Goal: Task Accomplishment & Management: Manage account settings

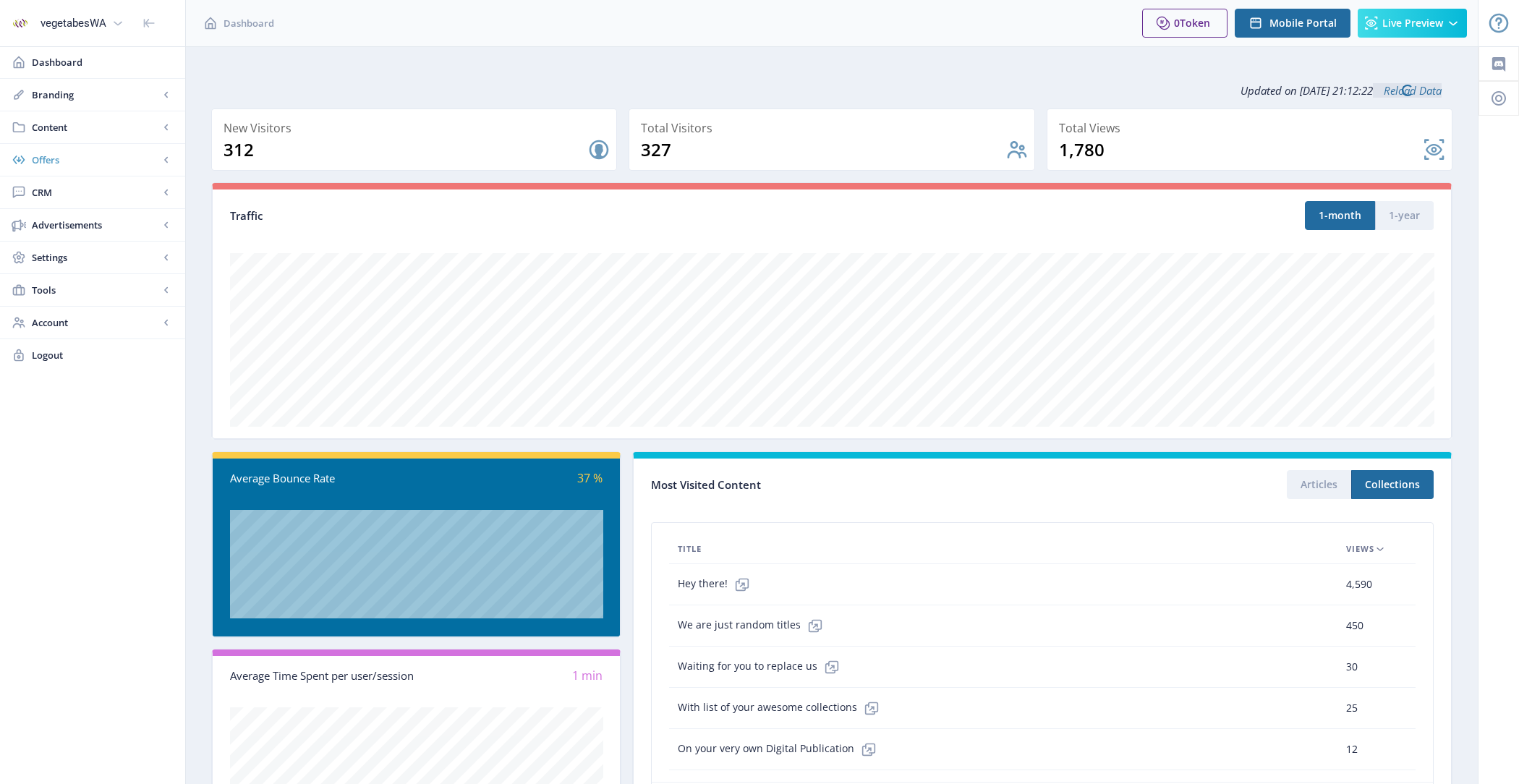
click at [77, 162] on span "Offers" at bounding box center [96, 159] width 127 height 15
click at [79, 191] on span "Opt-ins" at bounding box center [95, 192] width 99 height 15
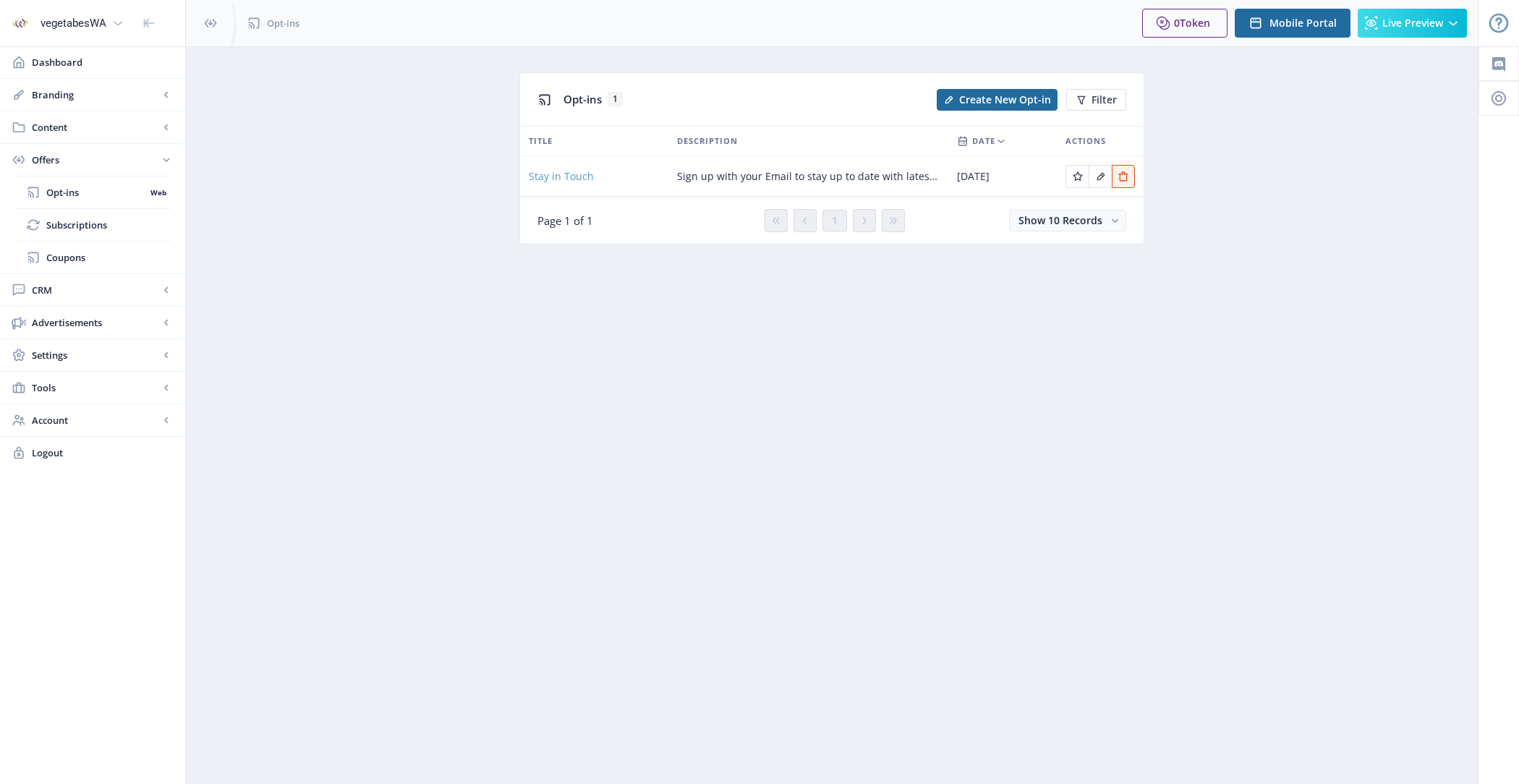
click at [569, 177] on span "Stay in Touch" at bounding box center [561, 176] width 65 height 18
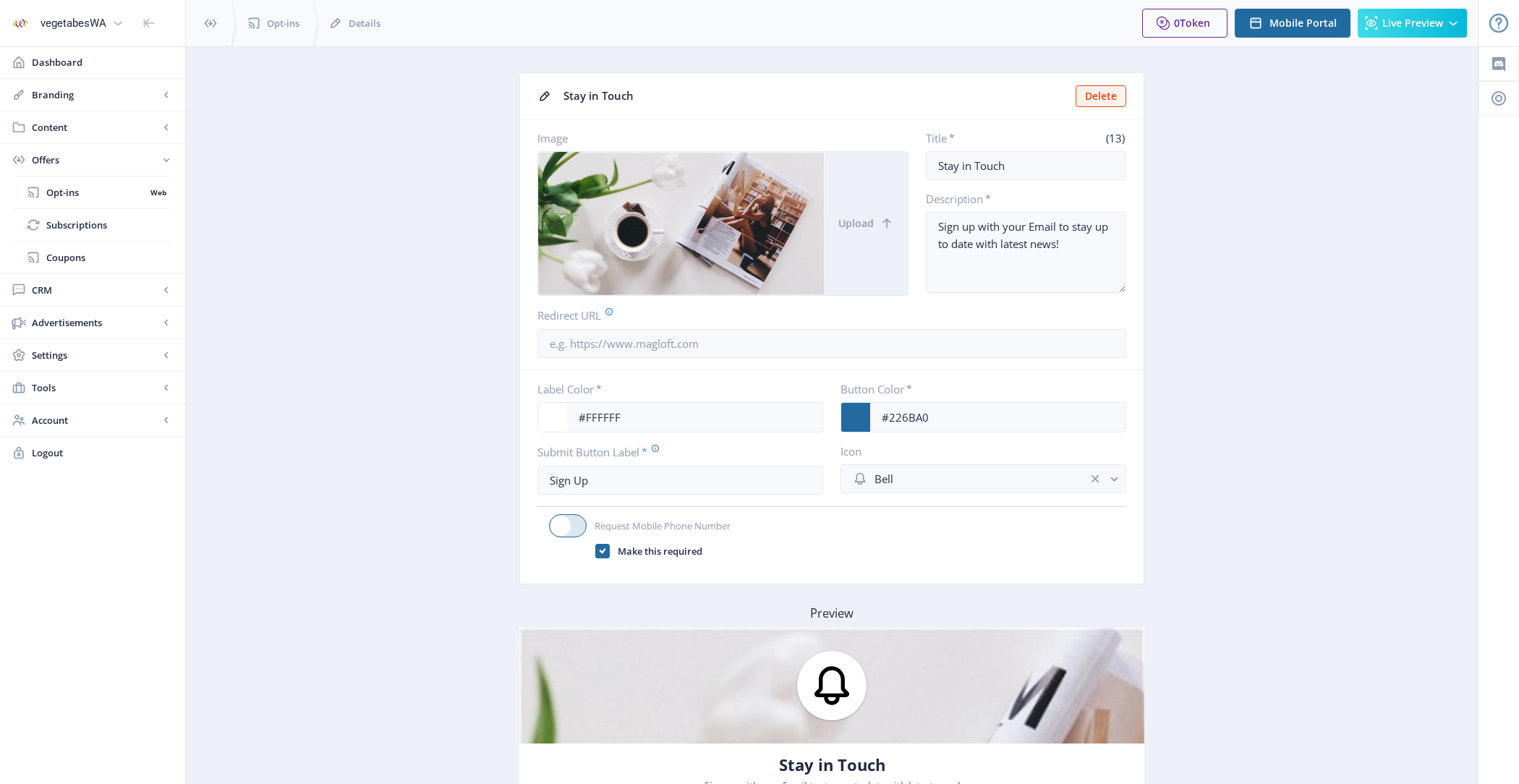
click at [565, 523] on span at bounding box center [560, 526] width 20 height 20
click at [550, 526] on input "Request Mobile Phone Number" at bounding box center [549, 526] width 1 height 1
checkbox input "true"
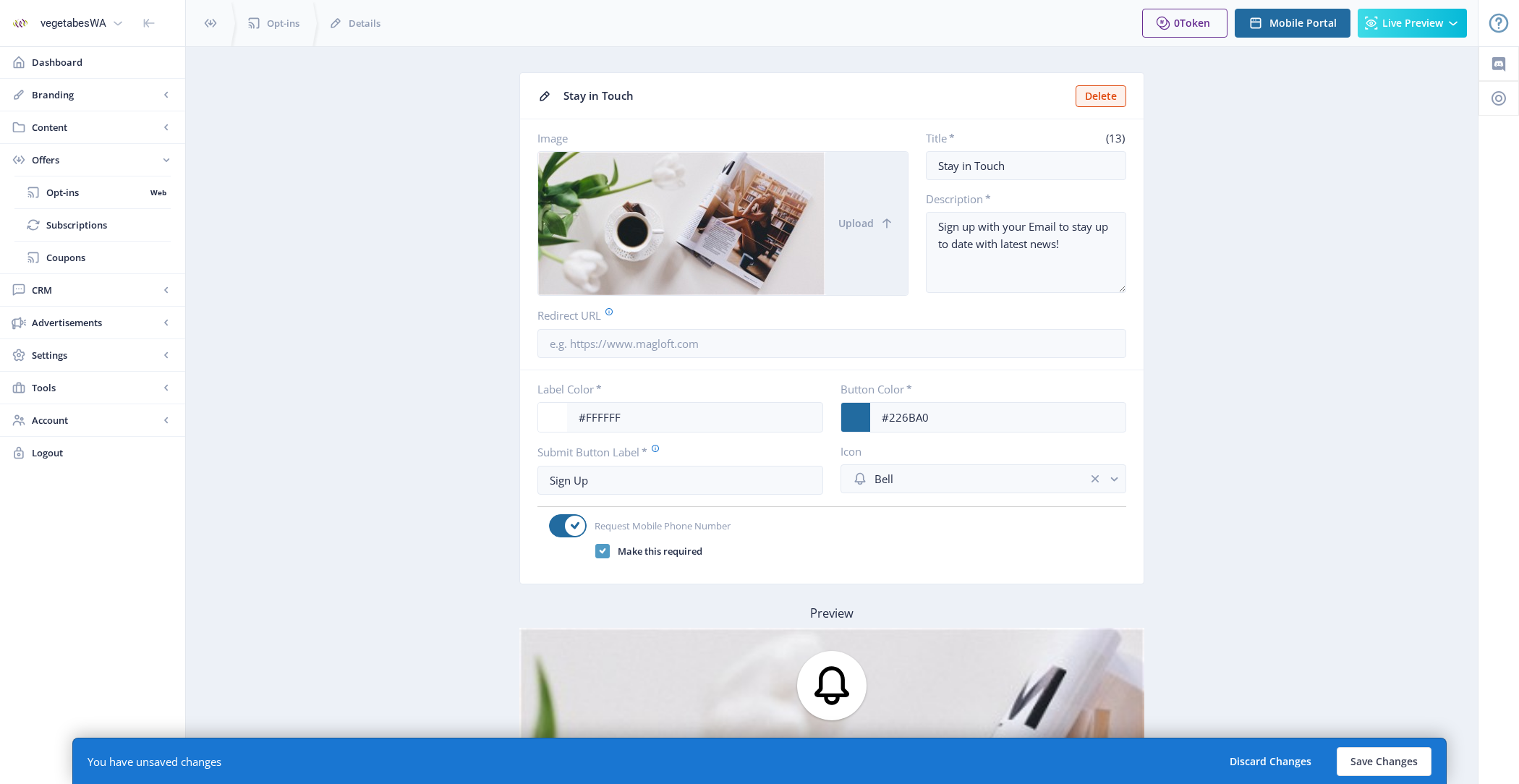
click at [595, 547] on span at bounding box center [602, 551] width 15 height 15
click at [595, 551] on input "Make this required" at bounding box center [595, 551] width 1 height 1
checkbox input "false"
click at [1356, 773] on button "Save Changes" at bounding box center [1384, 762] width 95 height 29
type textarea "Sign up with your Email to stay up to date with latest news!"
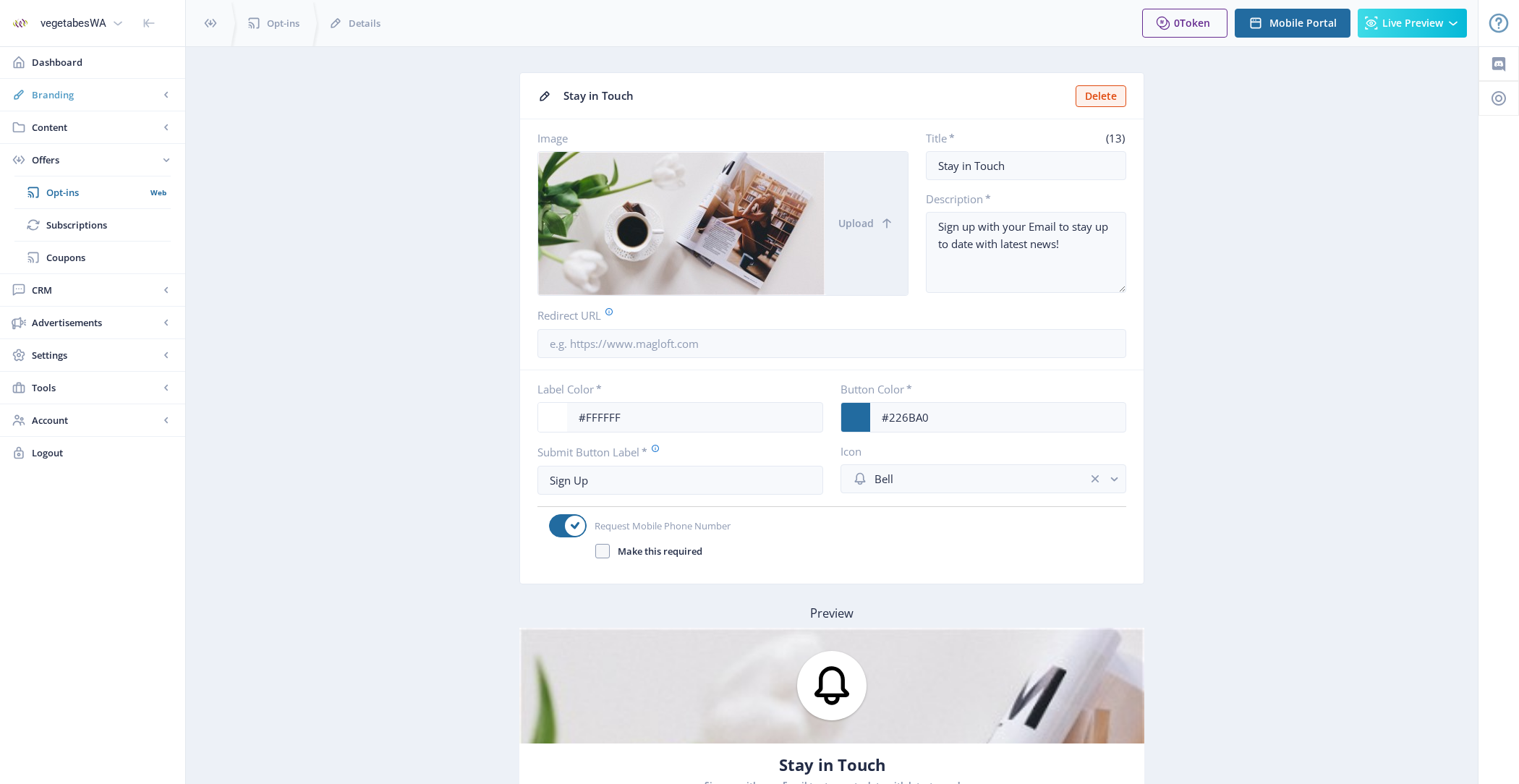
click at [95, 104] on link "Branding" at bounding box center [93, 95] width 185 height 32
click at [102, 156] on span "Appearance" at bounding box center [108, 159] width 124 height 15
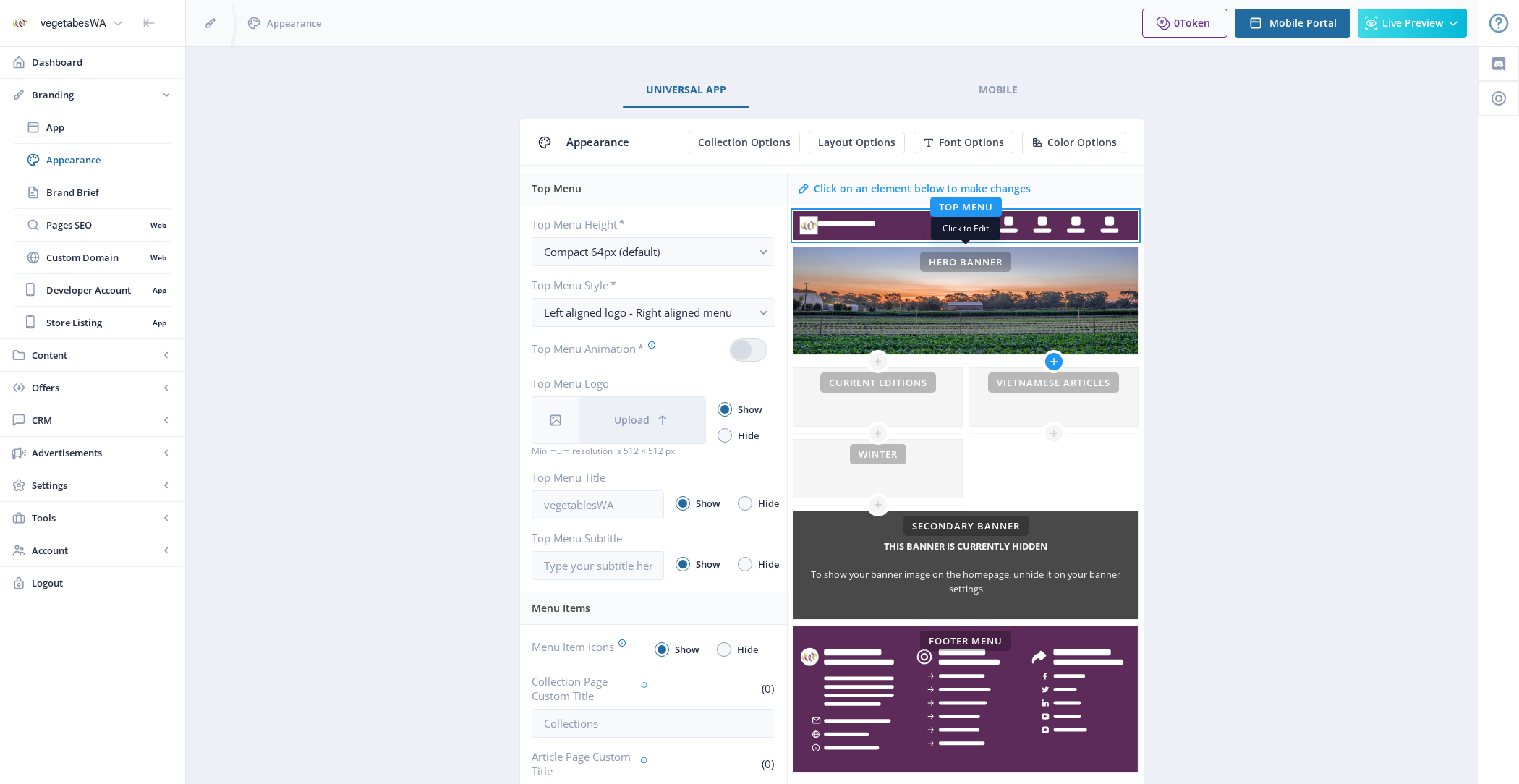
click at [1050, 354] on nb-icon at bounding box center [1054, 362] width 23 height 23
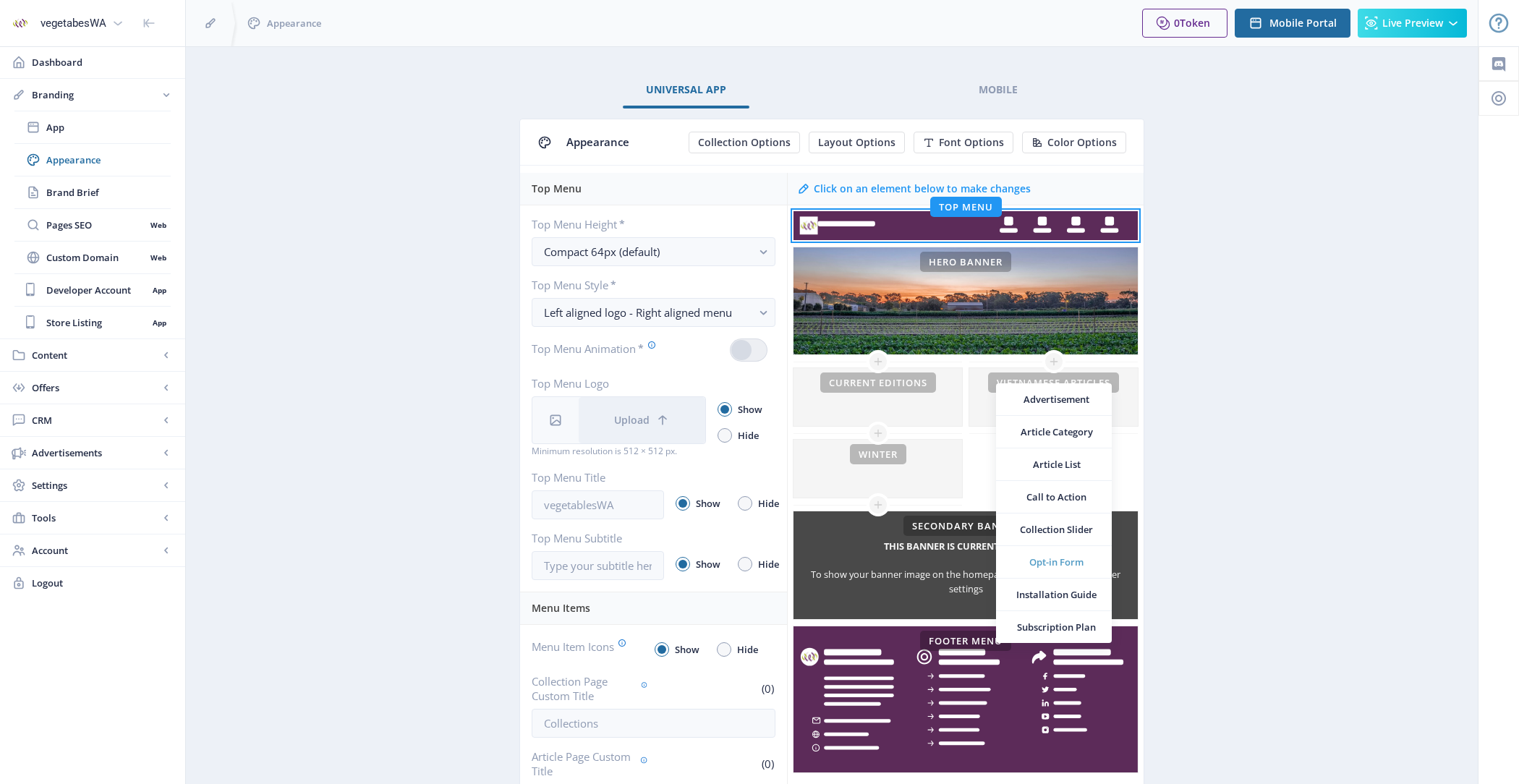
click at [1064, 566] on span "Opt-in Form" at bounding box center [1056, 562] width 87 height 15
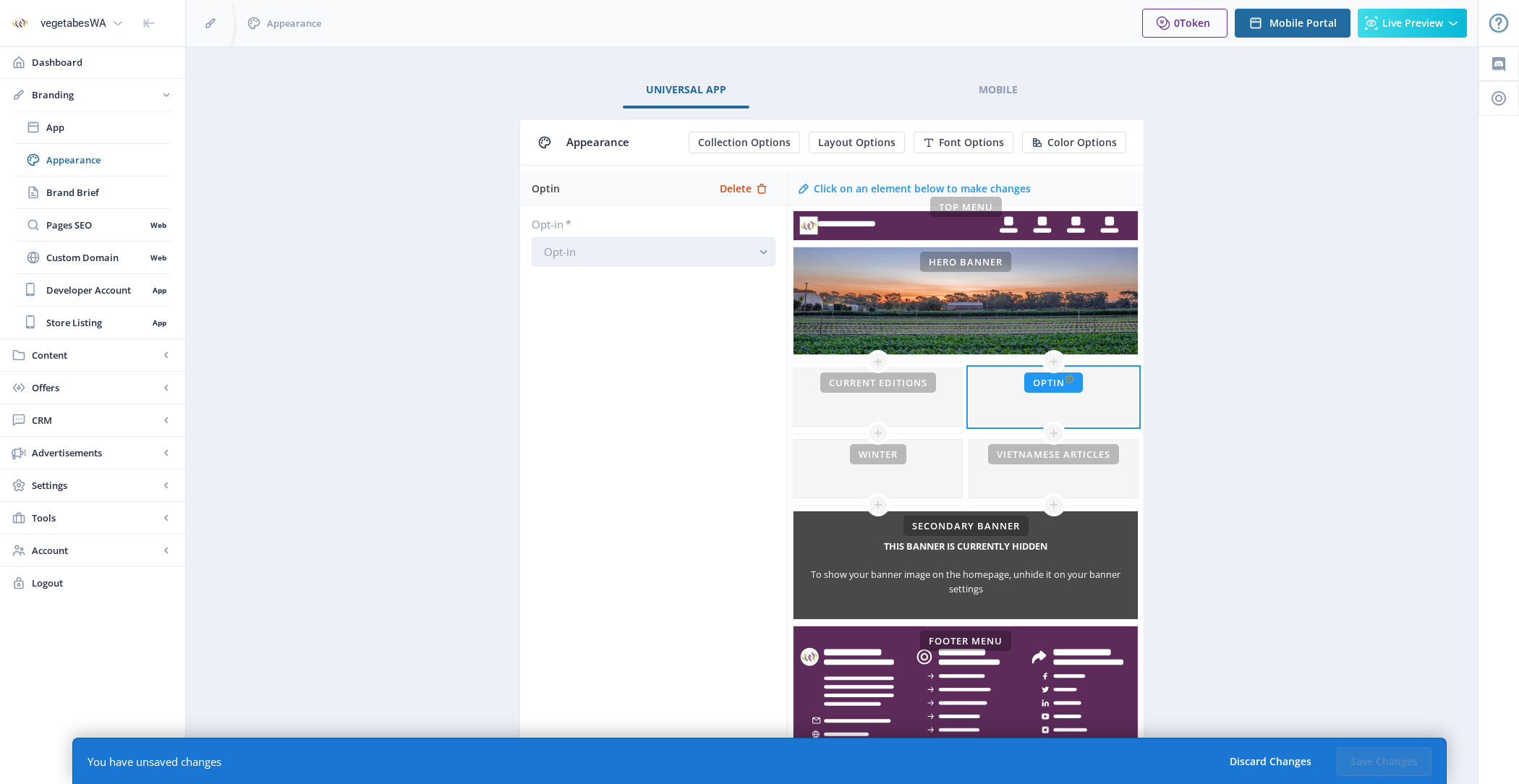
click at [675, 245] on button "Opt-in" at bounding box center [654, 252] width 244 height 29
click at [659, 290] on div "Stay in Touch" at bounding box center [654, 284] width 219 height 18
click at [1364, 756] on button "Save Changes" at bounding box center [1384, 762] width 95 height 29
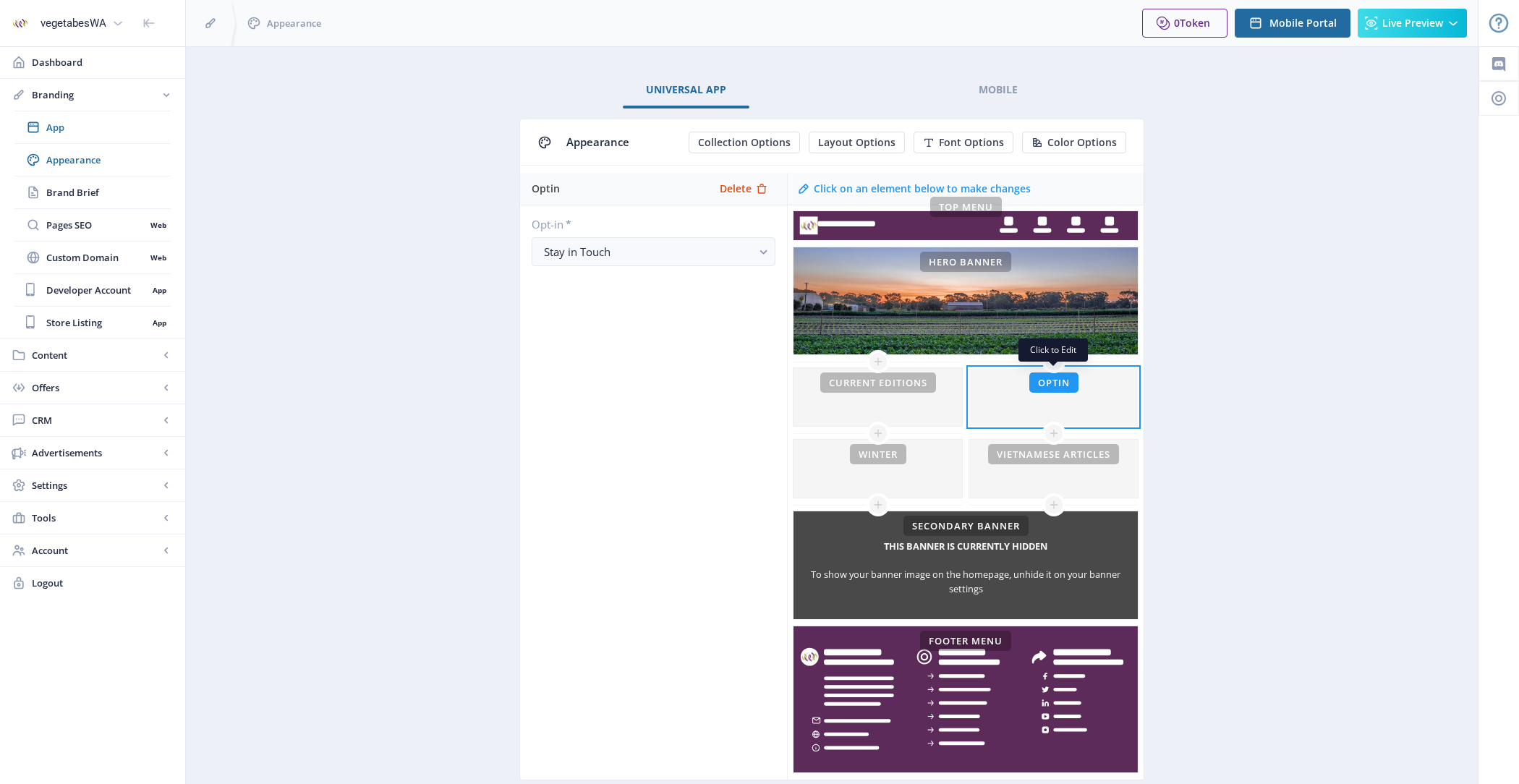
click at [1044, 405] on div at bounding box center [1053, 396] width 169 height 57
click at [740, 189] on span "Delete" at bounding box center [736, 189] width 32 height 11
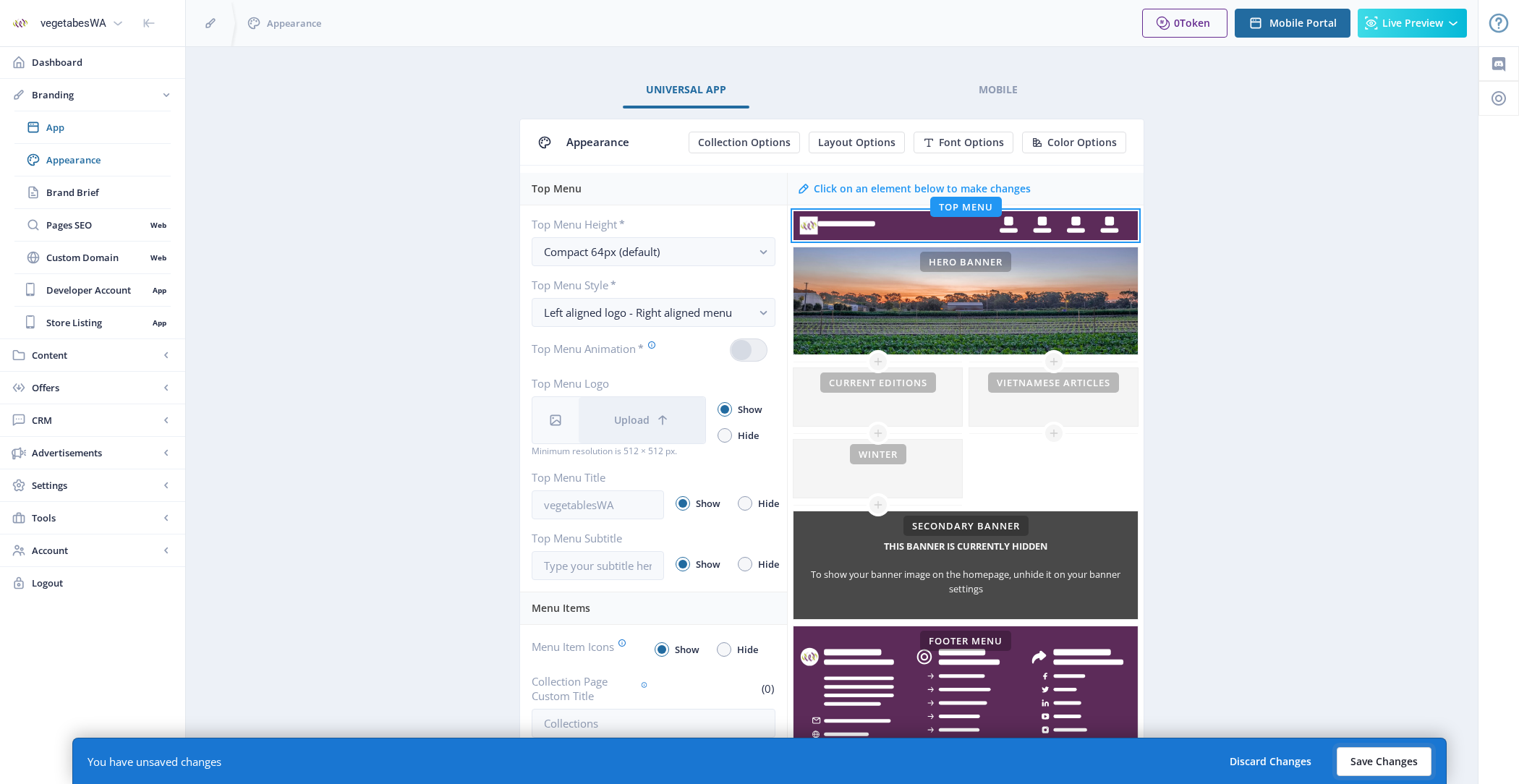
click at [1373, 772] on button "Save Changes" at bounding box center [1384, 762] width 95 height 29
radio input "false"
